Goal: Check status

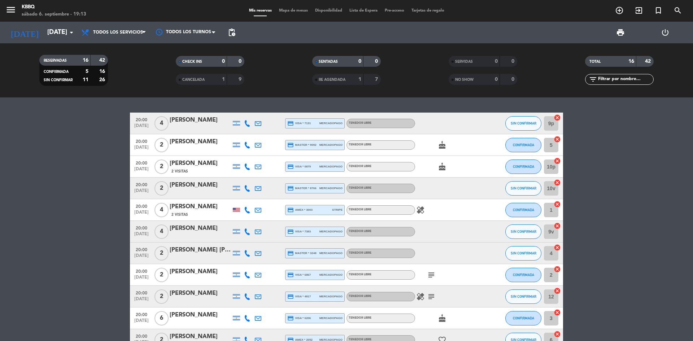
click at [426, 298] on span "healing" at bounding box center [420, 296] width 11 height 9
click at [421, 298] on icon "healing" at bounding box center [420, 296] width 9 height 9
click at [418, 212] on icon "healing" at bounding box center [420, 210] width 9 height 9
click at [0, 202] on bookings-row "20:00 [DATE] 4 [PERSON_NAME] credit_card visa * 7131 mercadopago Tenedor Libre …" at bounding box center [346, 291] width 693 height 357
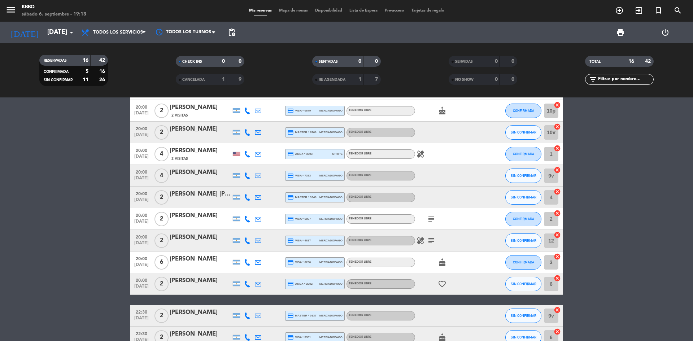
scroll to position [20, 0]
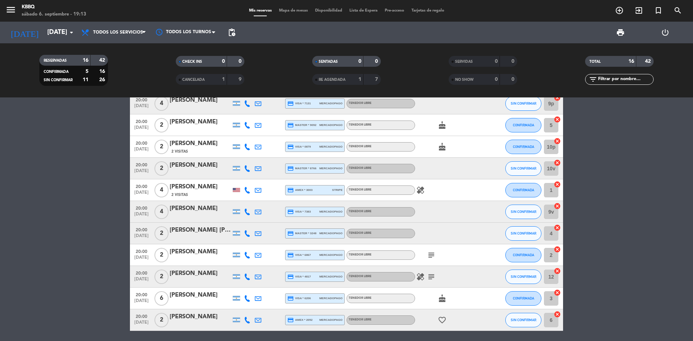
click at [423, 184] on div "healing" at bounding box center [447, 189] width 65 height 21
click at [423, 192] on icon "healing" at bounding box center [420, 190] width 9 height 9
click at [430, 256] on icon "subject" at bounding box center [431, 255] width 9 height 9
click at [430, 275] on icon "subject" at bounding box center [431, 277] width 9 height 9
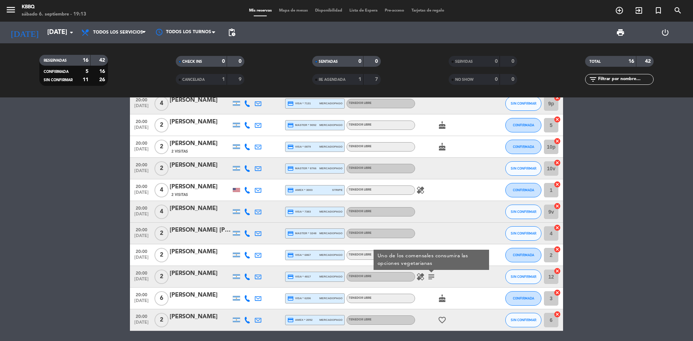
click at [418, 275] on icon "healing" at bounding box center [420, 277] width 9 height 9
click at [0, 242] on bookings-row "20:00 [DATE] 4 [PERSON_NAME] credit_card visa * 7131 mercadopago Tenedor Libre …" at bounding box center [346, 271] width 693 height 357
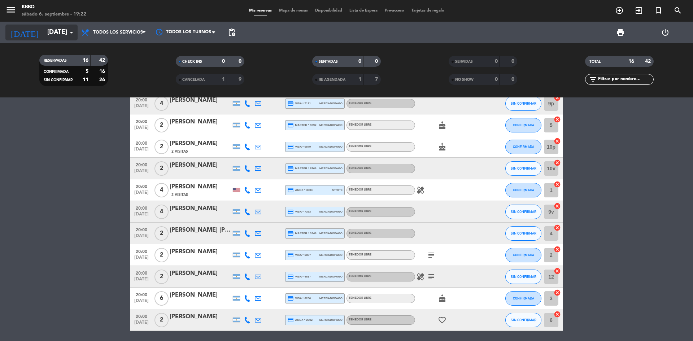
click at [22, 25] on icon "[DATE]" at bounding box center [24, 33] width 38 height 16
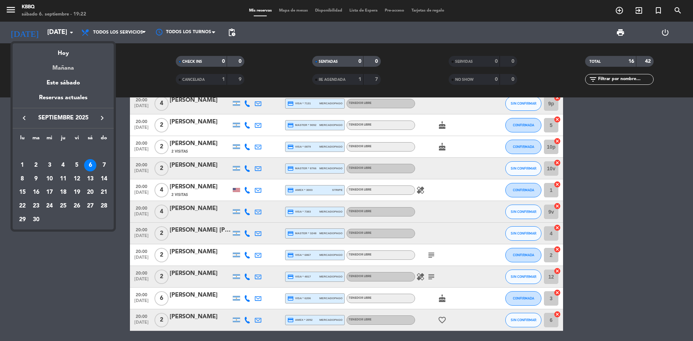
click at [67, 71] on div "Mañana" at bounding box center [63, 65] width 101 height 15
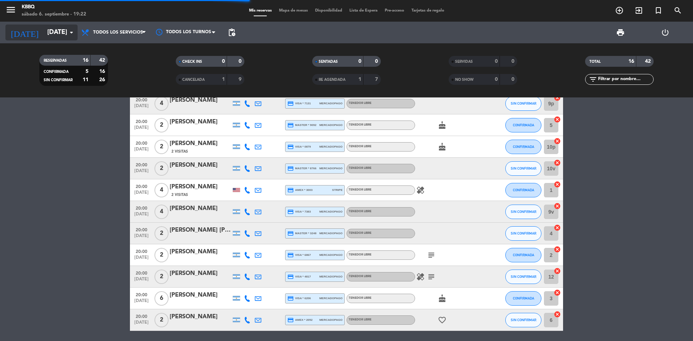
scroll to position [0, 0]
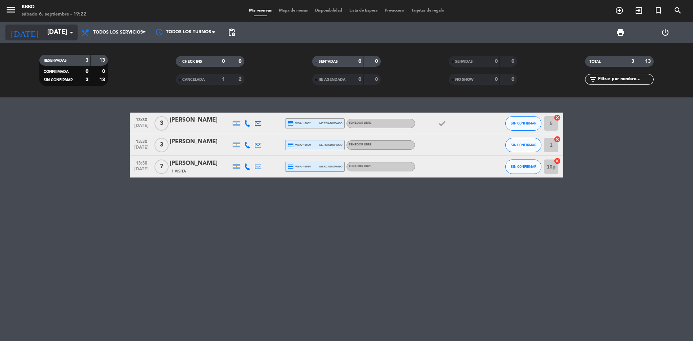
click at [17, 35] on icon "[DATE]" at bounding box center [24, 33] width 38 height 16
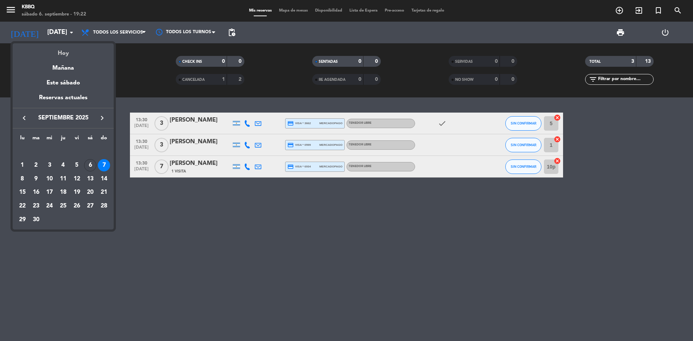
click at [48, 49] on div "Hoy" at bounding box center [63, 50] width 101 height 15
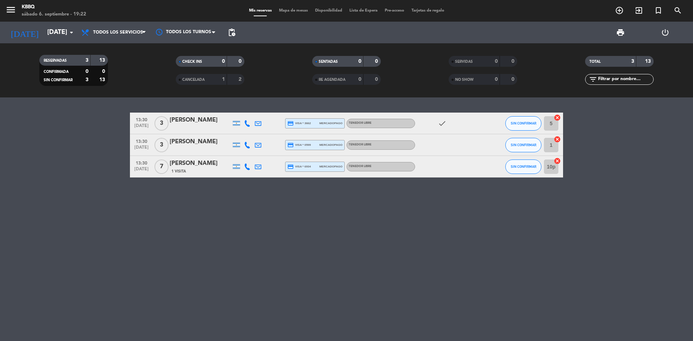
type input "[DATE]"
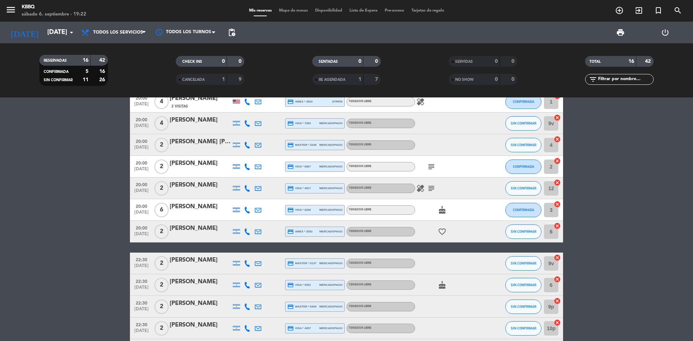
scroll to position [164, 0]
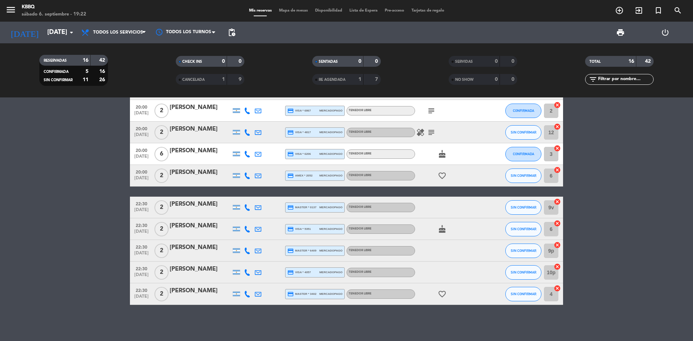
click at [201, 82] on div "CANCELADA" at bounding box center [194, 79] width 33 height 8
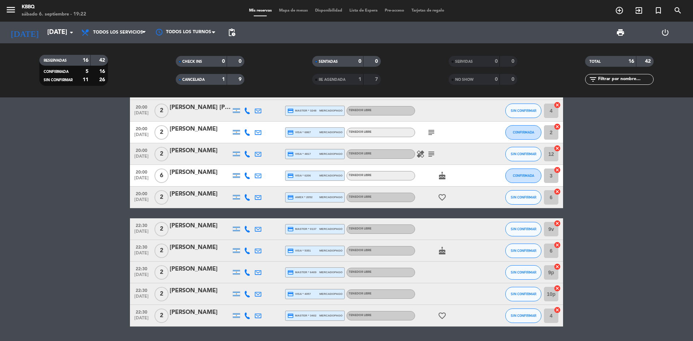
scroll to position [0, 0]
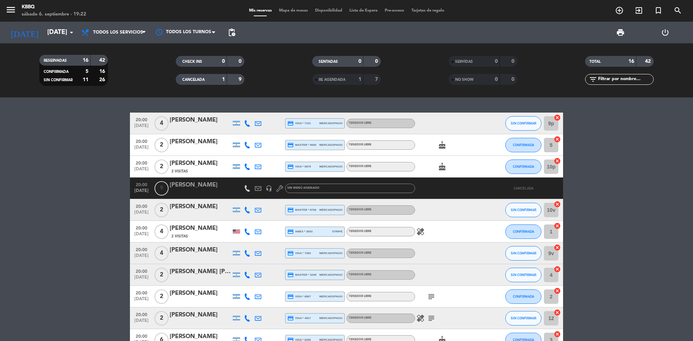
drag, startPoint x: 205, startPoint y: 81, endPoint x: 204, endPoint y: 72, distance: 9.1
click at [205, 81] on span "CANCELADA" at bounding box center [193, 80] width 22 height 4
click at [204, 62] on div "CHECK INS" at bounding box center [194, 61] width 33 height 8
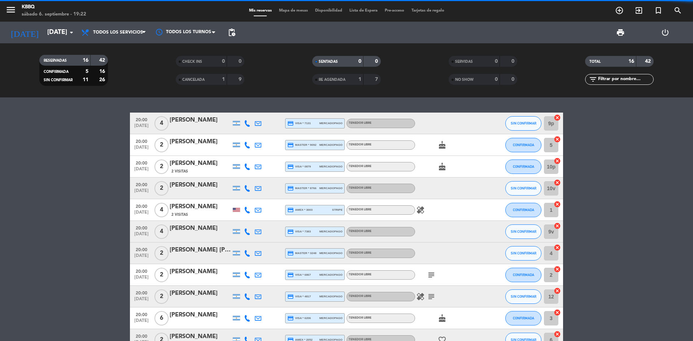
click at [338, 60] on span "SENTADAS" at bounding box center [328, 62] width 19 height 4
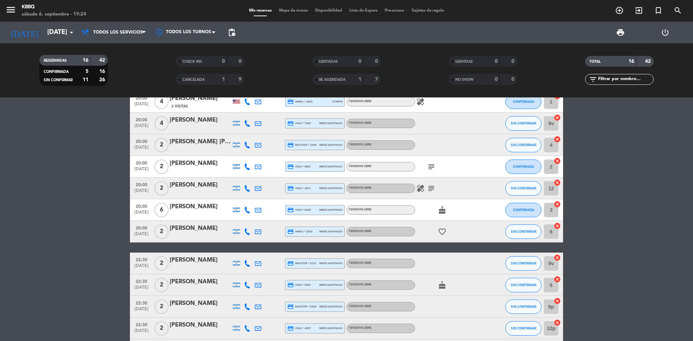
scroll to position [144, 0]
